Goal: Task Accomplishment & Management: Manage account settings

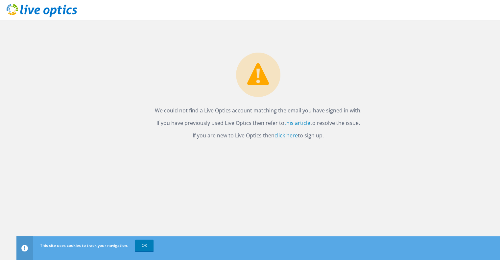
click at [279, 135] on link "click here" at bounding box center [285, 135] width 23 height 7
click at [146, 246] on link "OK" at bounding box center [144, 246] width 18 height 12
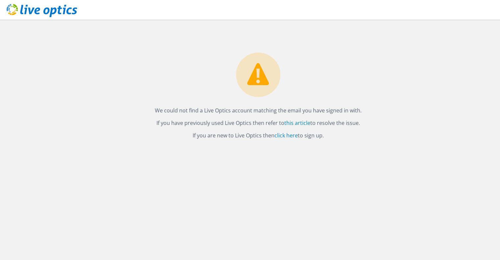
click at [40, 10] on icon at bounding box center [42, 10] width 71 height 13
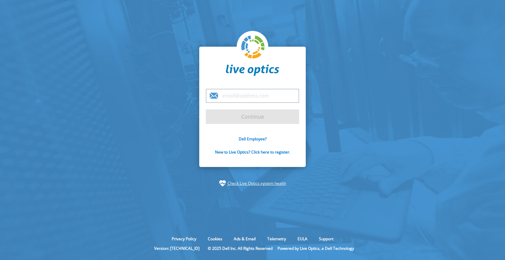
type input "helpdesk@sinelec.it"
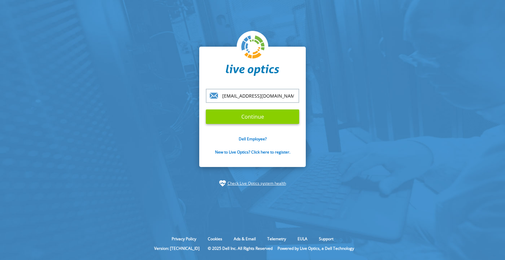
click at [239, 120] on input "Continue" at bounding box center [252, 116] width 93 height 14
click at [244, 116] on input "Continue" at bounding box center [252, 116] width 93 height 14
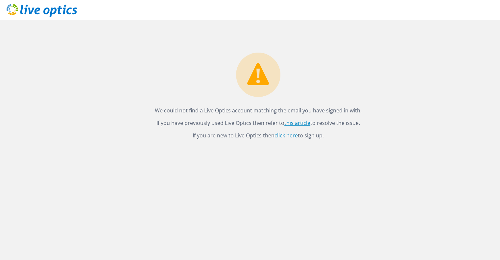
click at [301, 126] on link "this article" at bounding box center [297, 122] width 26 height 7
click at [58, 14] on icon at bounding box center [42, 10] width 71 height 13
click at [289, 135] on link "click here" at bounding box center [285, 135] width 23 height 7
click at [284, 137] on link "click here" at bounding box center [285, 135] width 23 height 7
click at [42, 15] on icon at bounding box center [42, 10] width 71 height 13
